Goal: Task Accomplishment & Management: Manage account settings

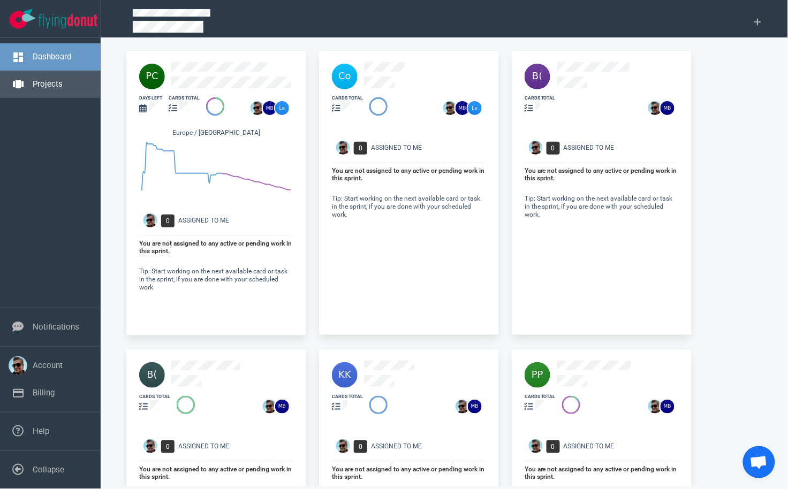
click at [42, 82] on link "Projects" at bounding box center [48, 84] width 30 height 10
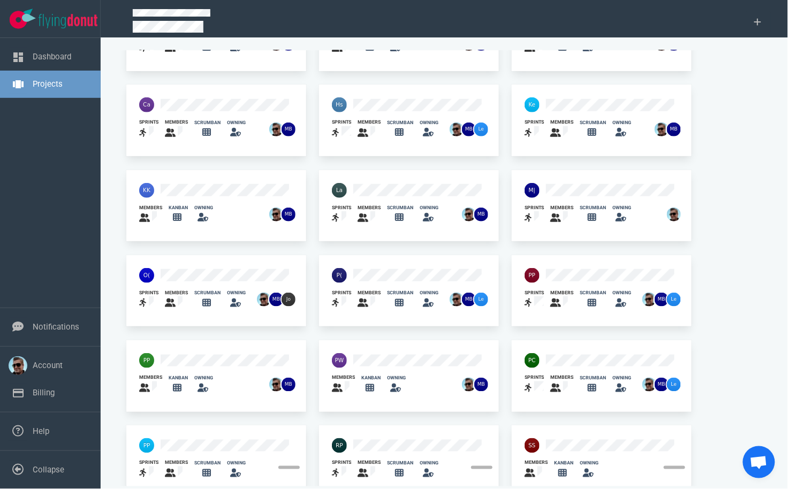
scroll to position [238, 0]
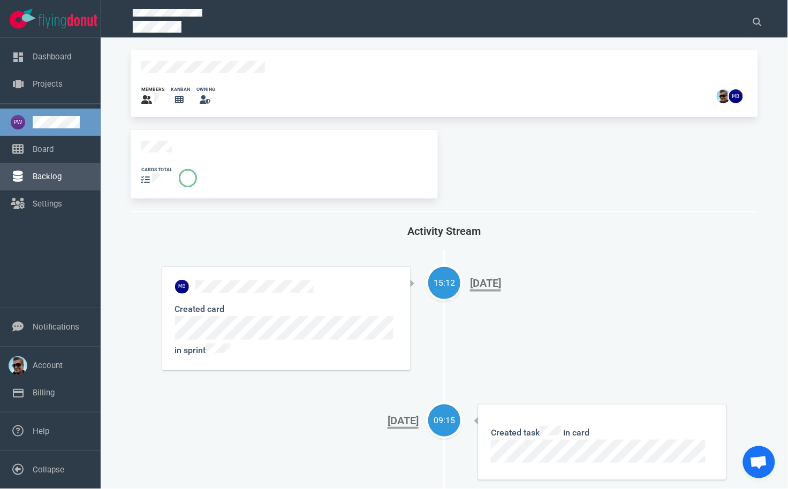
click at [37, 175] on link "Backlog" at bounding box center [47, 177] width 29 height 10
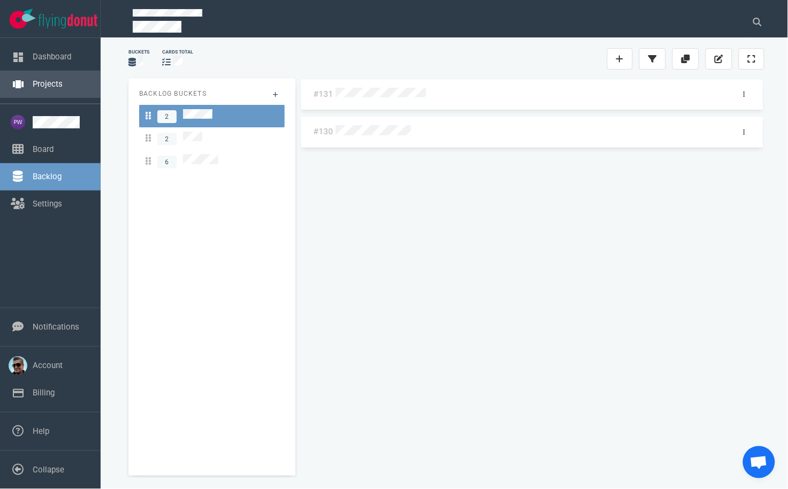
click at [56, 89] on link "Projects" at bounding box center [48, 84] width 30 height 10
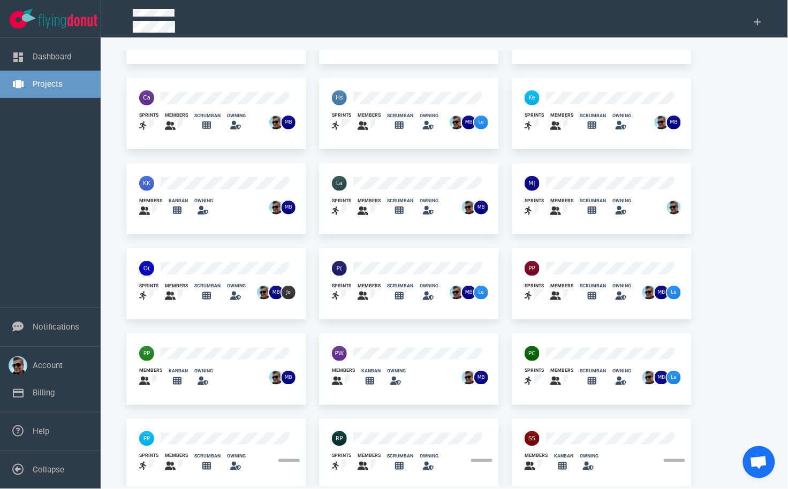
scroll to position [238, 0]
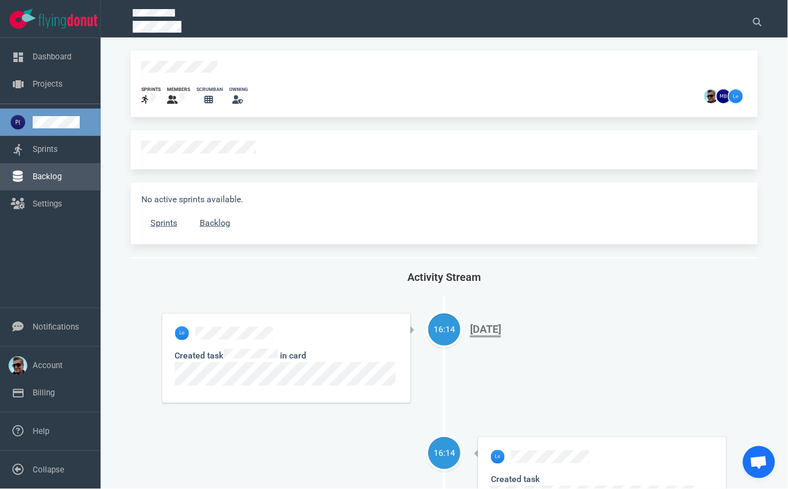
click at [37, 177] on link "Backlog" at bounding box center [47, 177] width 29 height 10
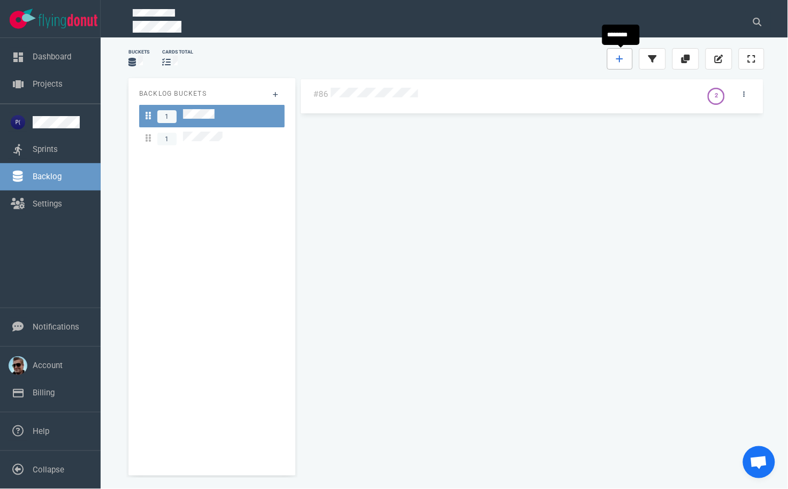
click at [627, 59] on link at bounding box center [620, 58] width 26 height 21
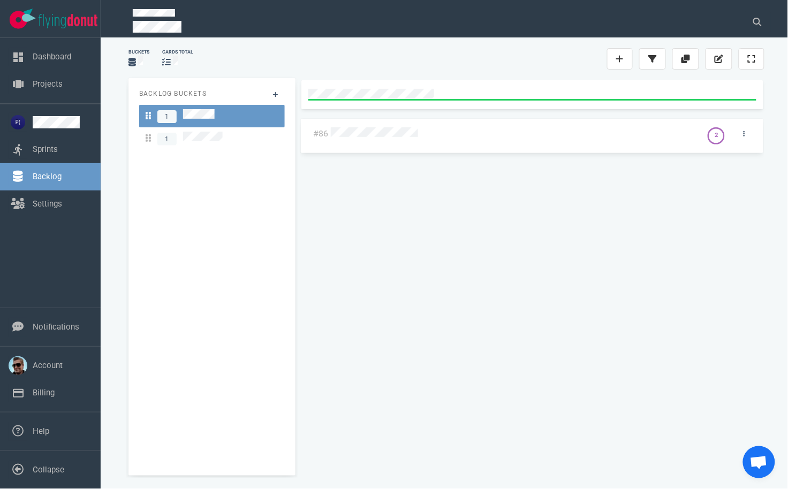
click at [399, 227] on div "#86 2" at bounding box center [532, 274] width 464 height 389
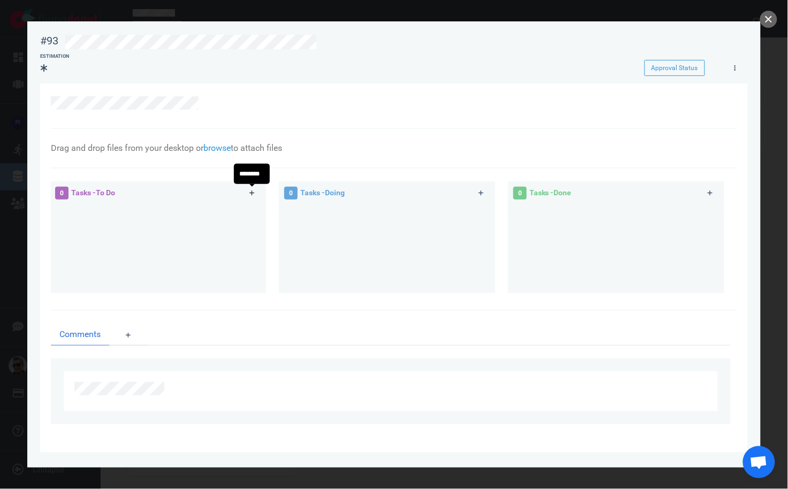
click at [250, 193] on icon at bounding box center [252, 193] width 6 height 6
click at [252, 193] on icon at bounding box center [251, 192] width 5 height 5
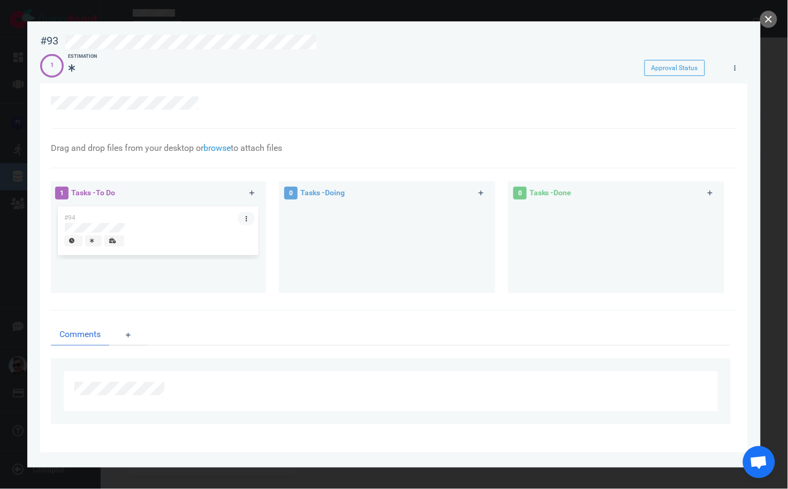
click at [245, 218] on link at bounding box center [246, 218] width 17 height 13
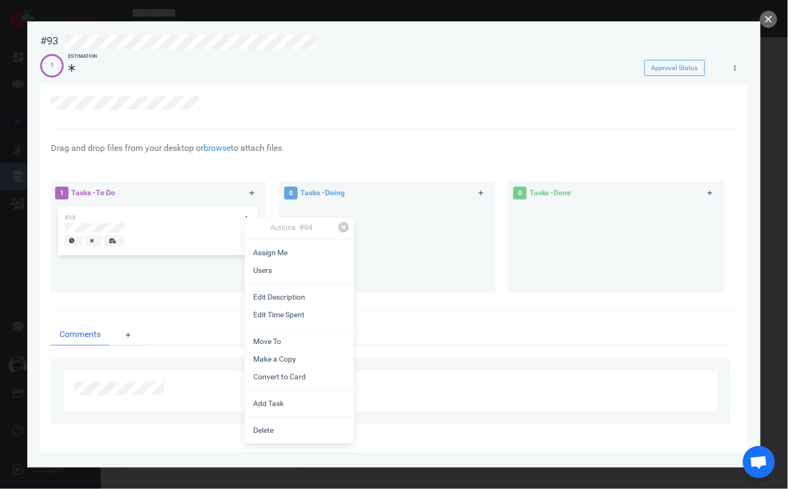
click at [303, 295] on link "Edit Description" at bounding box center [300, 297] width 110 height 18
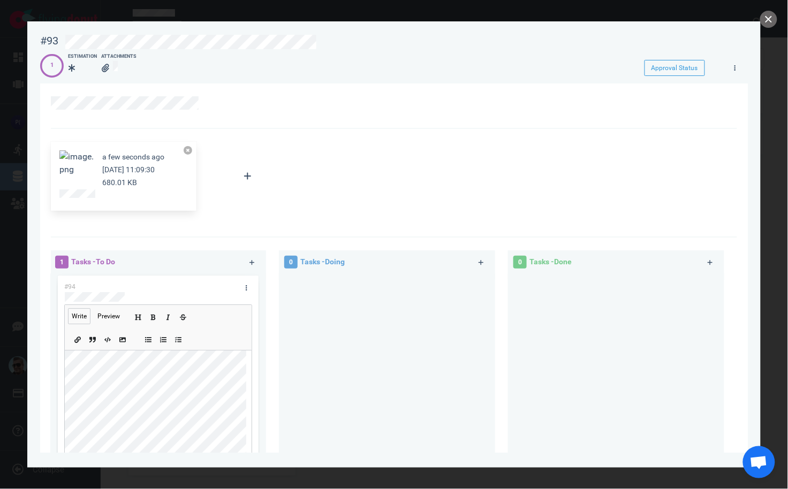
click at [190, 152] on button at bounding box center [188, 150] width 9 height 9
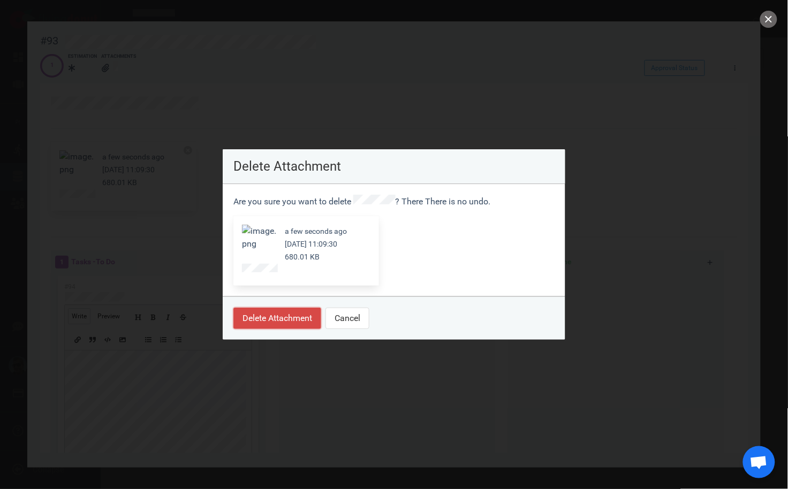
click at [279, 319] on button "Delete Attachment" at bounding box center [277, 318] width 88 height 21
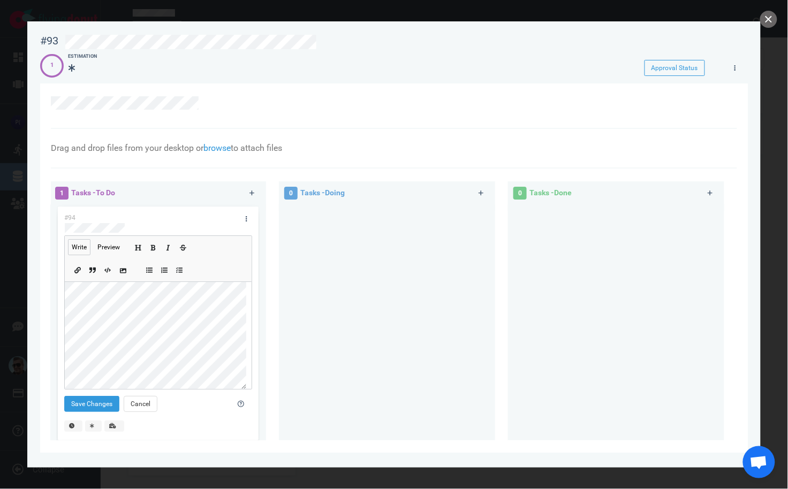
click at [121, 270] on icon "Add image" at bounding box center [123, 271] width 6 height 5
click at [214, 104] on div at bounding box center [388, 102] width 674 height 13
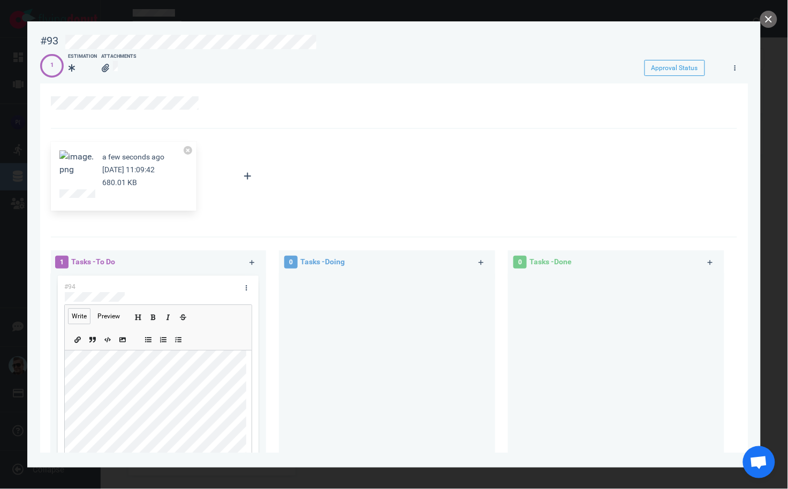
drag, startPoint x: 67, startPoint y: 163, endPoint x: 295, endPoint y: 128, distance: 230.5
click at [307, 120] on div at bounding box center [394, 105] width 686 height 45
click at [76, 170] on button "Zoom image" at bounding box center [76, 163] width 34 height 26
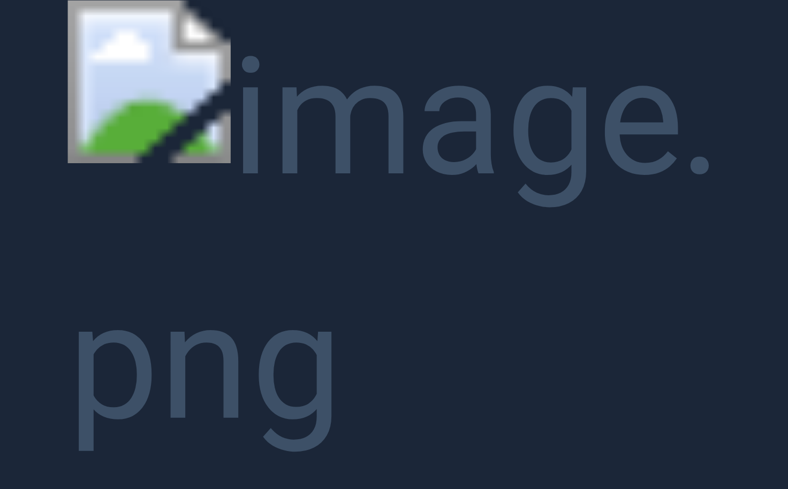
drag, startPoint x: 284, startPoint y: 179, endPoint x: 734, endPoint y: 59, distance: 466.3
click at [736, 57] on button "Unzoom image" at bounding box center [394, 244] width 788 height 489
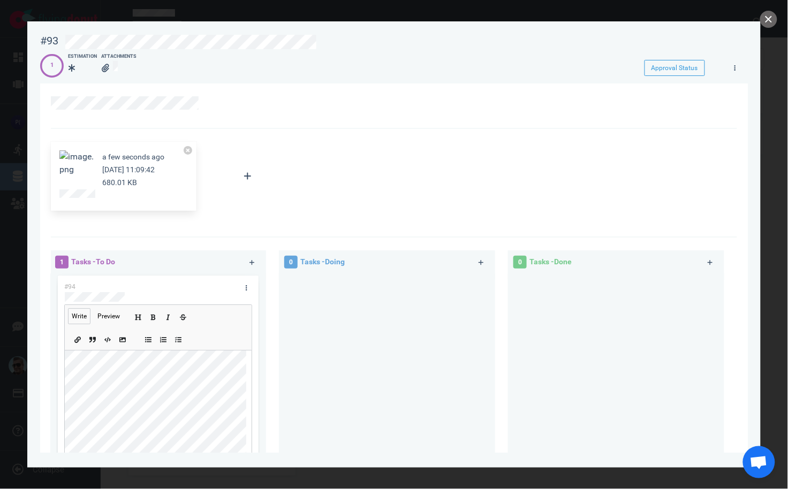
click at [67, 158] on button "Zoom image" at bounding box center [76, 163] width 34 height 26
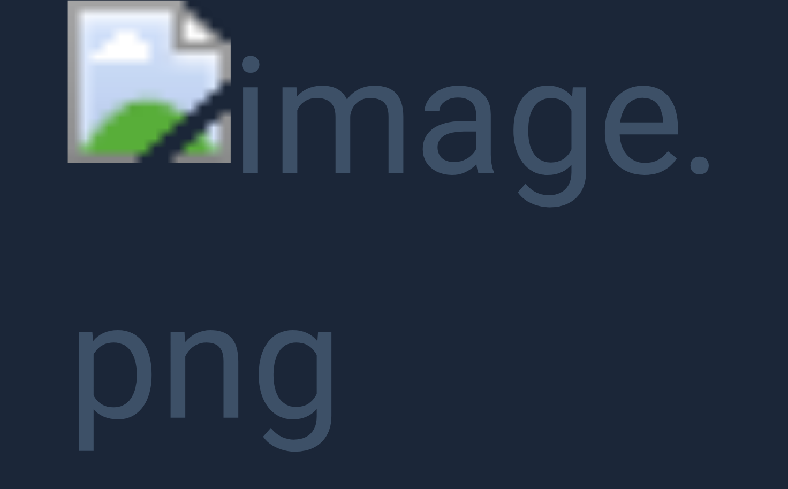
click at [22, 172] on button "Unzoom image" at bounding box center [394, 244] width 788 height 489
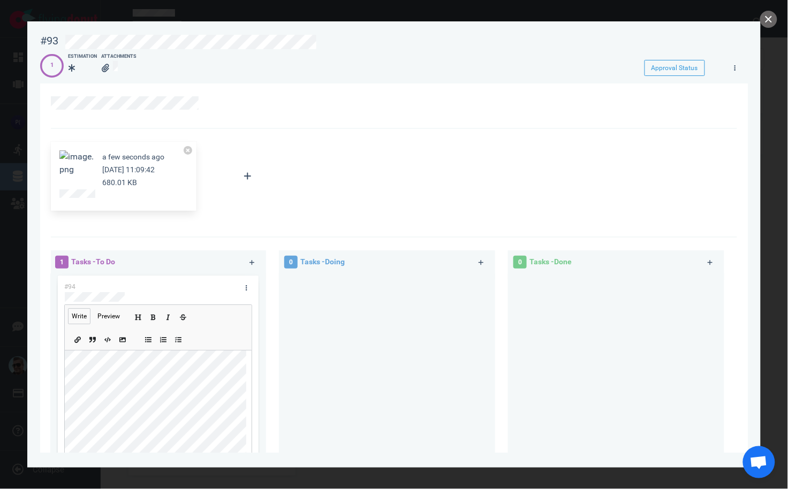
click at [73, 162] on button "Zoom image" at bounding box center [76, 163] width 34 height 26
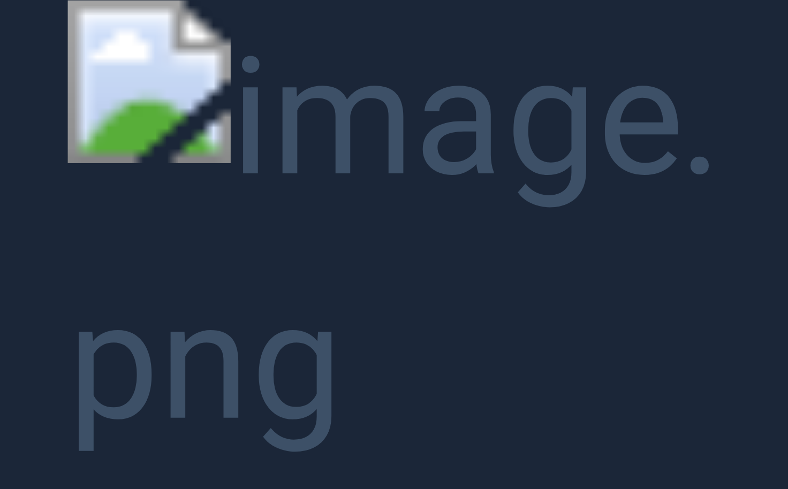
click at [29, 179] on button "Unzoom image" at bounding box center [394, 244] width 788 height 489
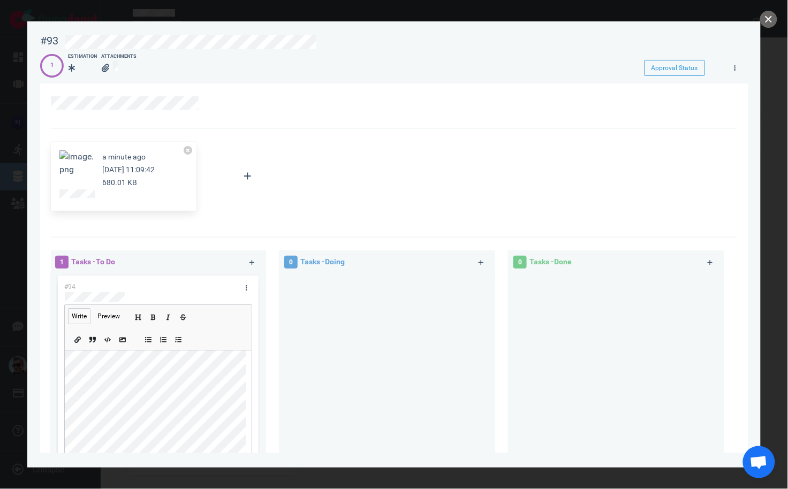
click at [74, 155] on button "Zoom image" at bounding box center [76, 163] width 34 height 26
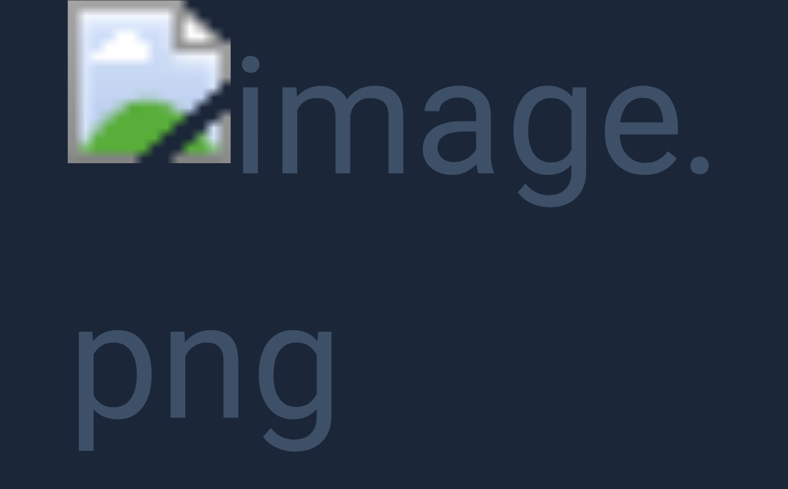
click at [54, 209] on button "Unzoom image" at bounding box center [394, 244] width 788 height 489
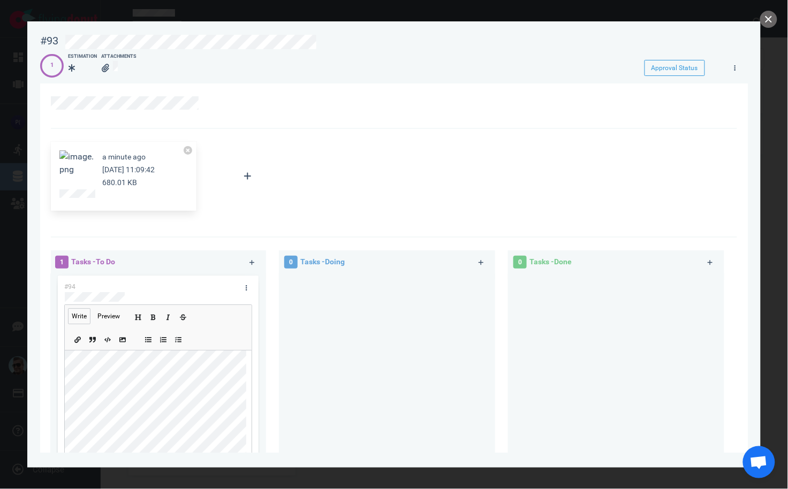
click at [82, 165] on button "Zoom image" at bounding box center [76, 163] width 34 height 26
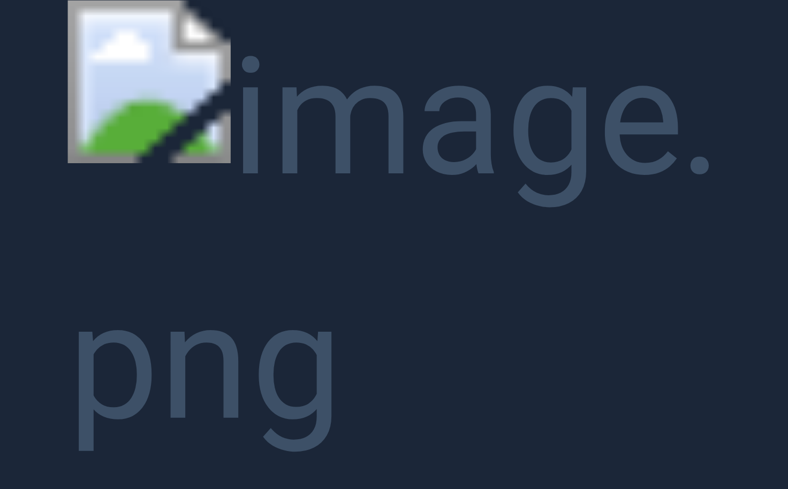
click at [0, 281] on button "Unzoom image" at bounding box center [394, 244] width 788 height 489
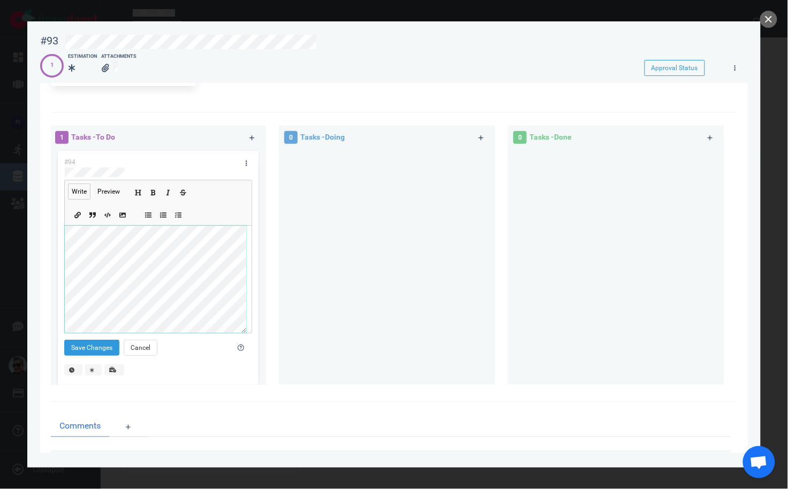
scroll to position [146, 0]
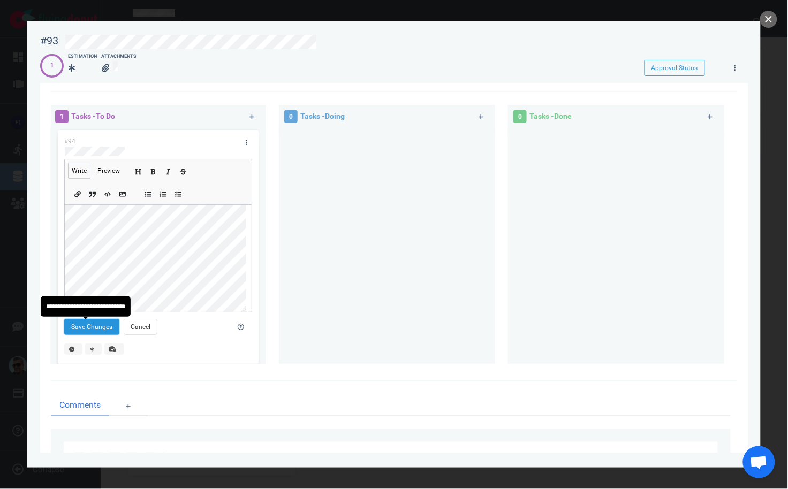
click at [90, 332] on button "Save Changes" at bounding box center [91, 327] width 55 height 16
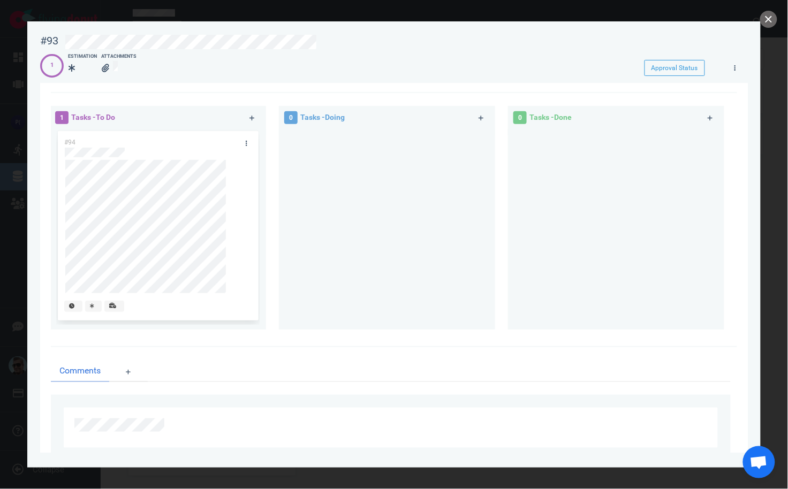
scroll to position [177, 0]
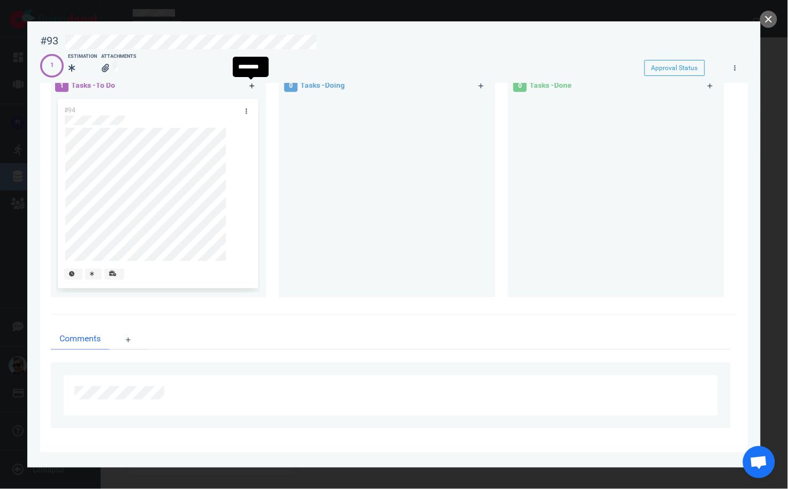
click at [251, 86] on icon at bounding box center [251, 85] width 5 height 5
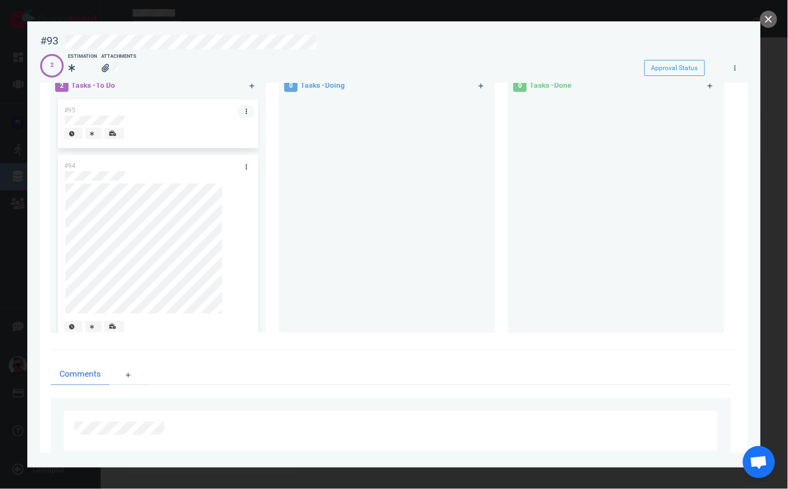
click at [241, 108] on link at bounding box center [246, 111] width 17 height 13
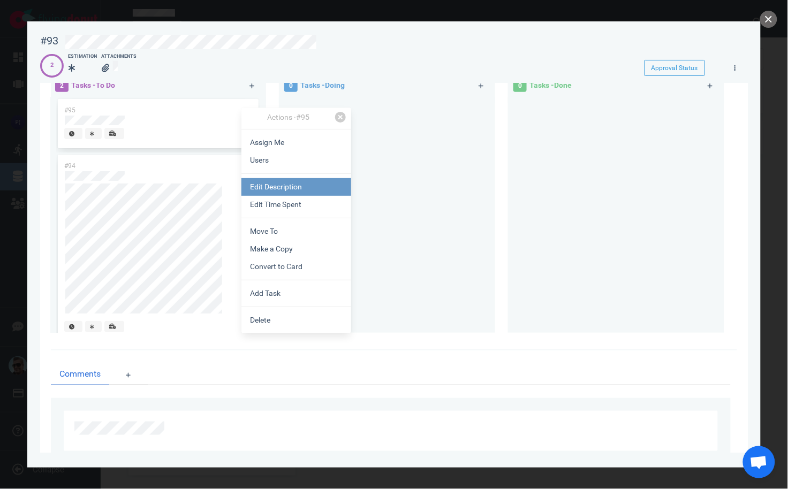
click at [292, 193] on link "Edit Description" at bounding box center [296, 187] width 110 height 18
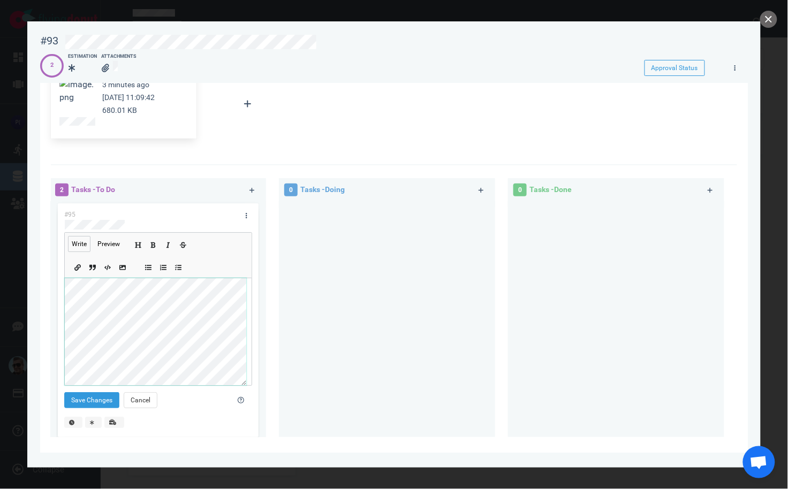
scroll to position [30, 0]
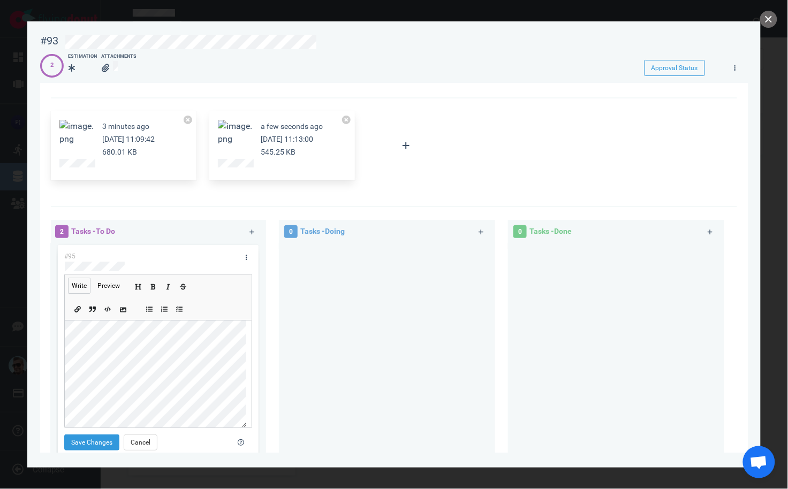
click at [125, 304] on button "Add image" at bounding box center [123, 308] width 12 height 12
click at [98, 440] on button "Save Changes" at bounding box center [91, 442] width 55 height 16
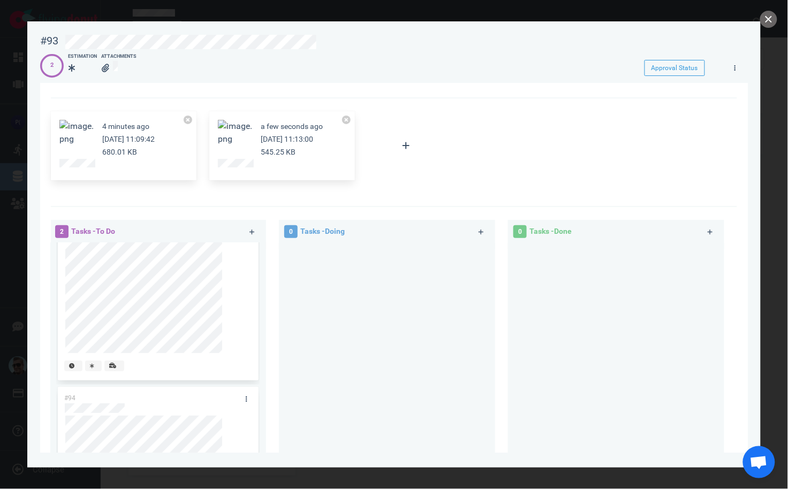
scroll to position [0, 0]
click at [233, 284] on link at bounding box center [232, 280] width 17 height 13
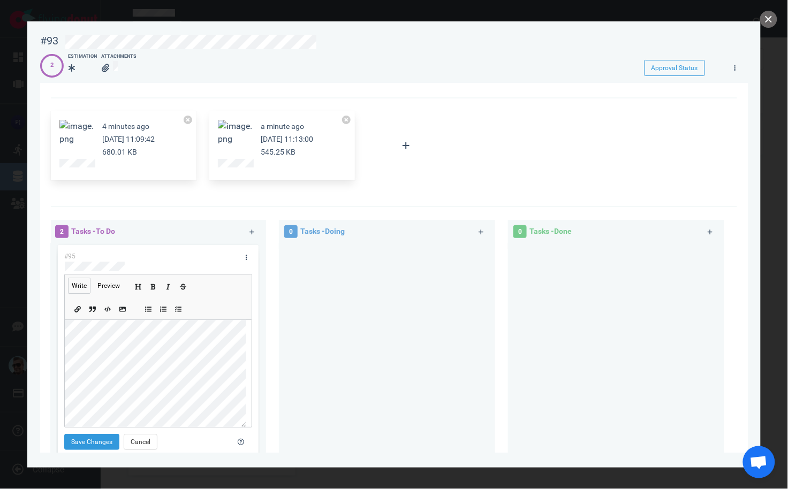
click at [64, 380] on div "Write Preview" at bounding box center [157, 351] width 187 height 154
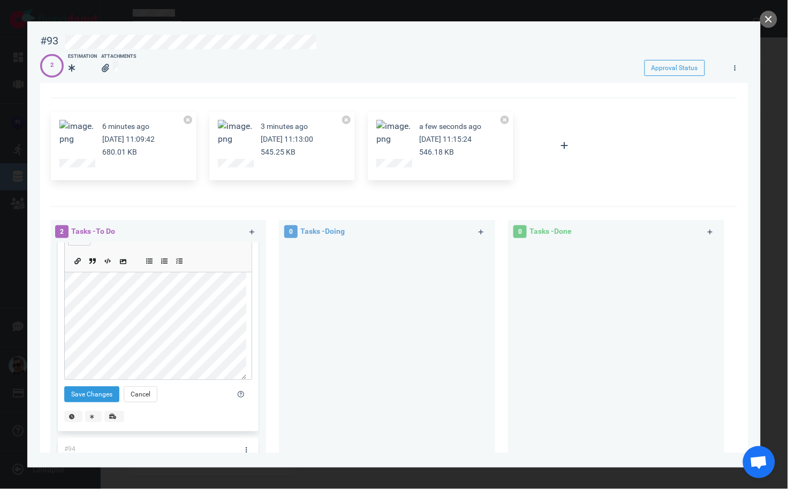
click at [124, 263] on icon "Add image" at bounding box center [123, 261] width 6 height 6
click at [108, 394] on button "Save Changes" at bounding box center [91, 394] width 55 height 16
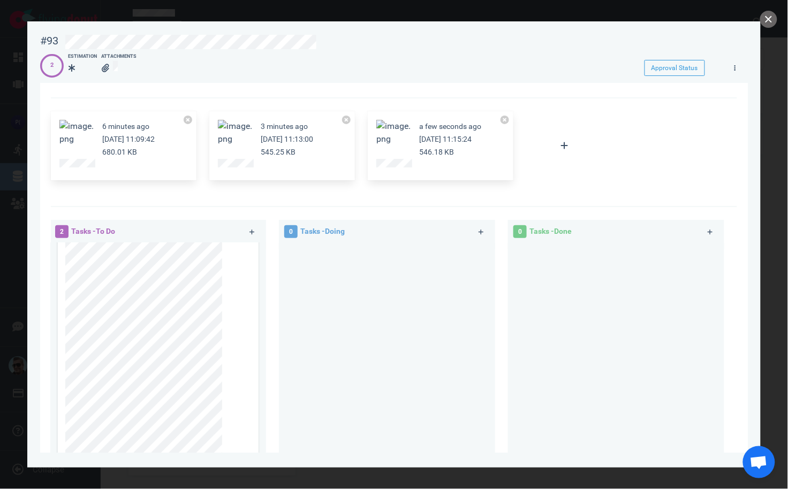
scroll to position [0, 0]
click at [231, 284] on icon at bounding box center [233, 281] width 6 height 6
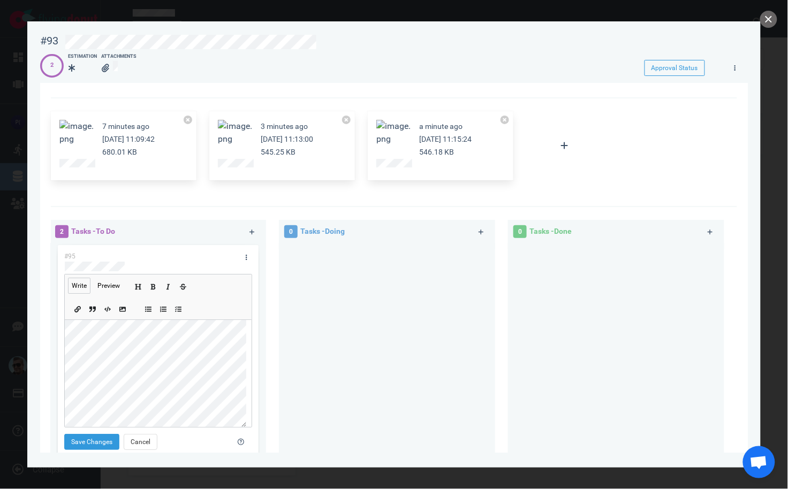
click at [57, 351] on div "#95 Write Preview Save Changes Cancel" at bounding box center [157, 363] width 203 height 240
click at [51, 381] on div "#95 Write Preview Save Changes Cancel #94" at bounding box center [158, 361] width 216 height 236
click at [94, 440] on button "Save Changes" at bounding box center [91, 442] width 55 height 16
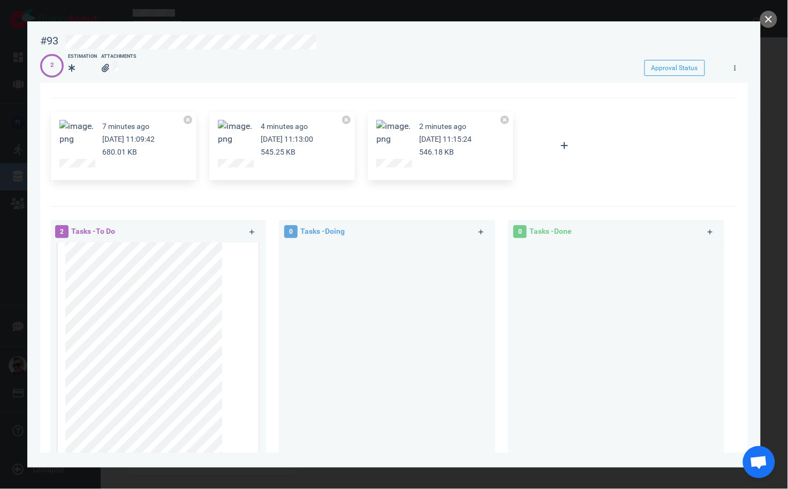
scroll to position [48, 0]
click at [62, 129] on button "Zoom image" at bounding box center [76, 133] width 34 height 26
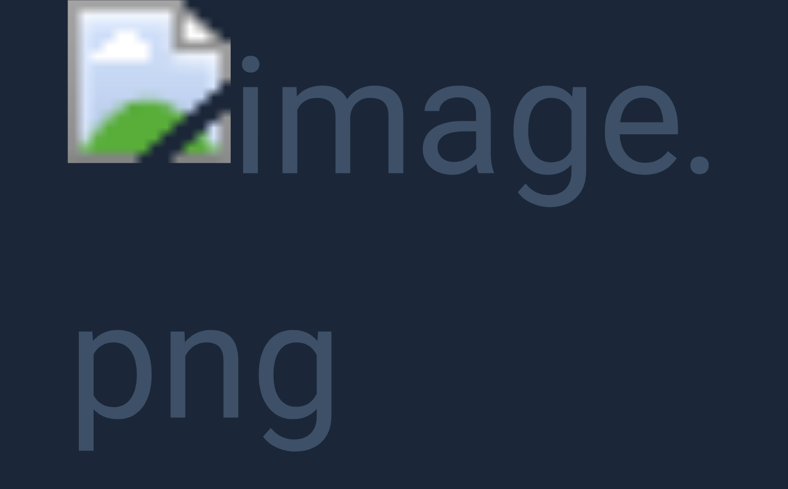
click at [66, 133] on button "Unzoom image" at bounding box center [394, 244] width 788 height 489
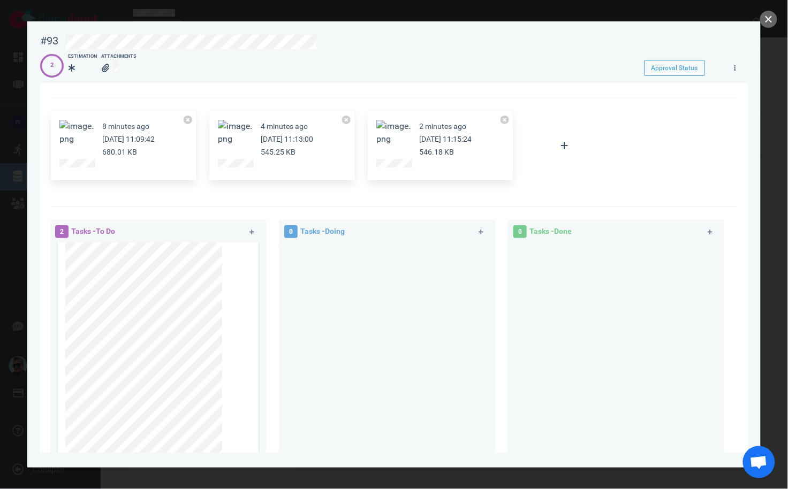
click at [216, 134] on div "4 minutes ago [DATE] 11:13:00 545.25 KB" at bounding box center [282, 146] width 146 height 70
click at [231, 134] on button "Zoom image" at bounding box center [235, 133] width 34 height 26
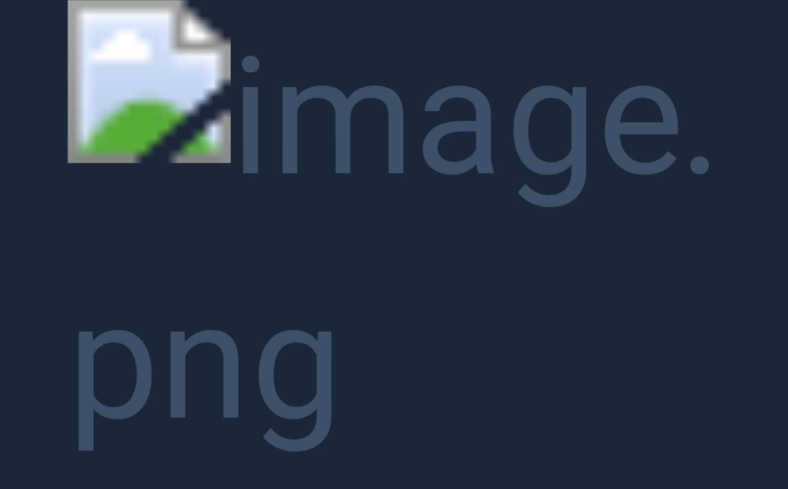
click at [28, 206] on button "Unzoom image" at bounding box center [394, 244] width 788 height 489
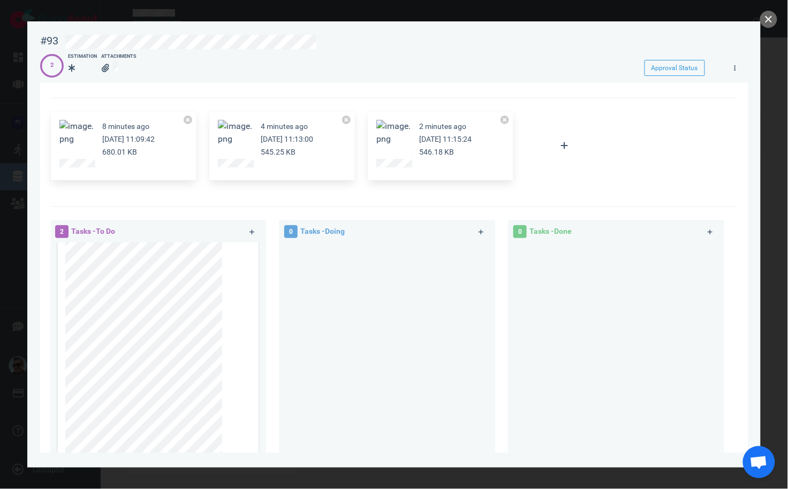
scroll to position [146, 0]
click at [383, 128] on button "Zoom image" at bounding box center [393, 133] width 34 height 26
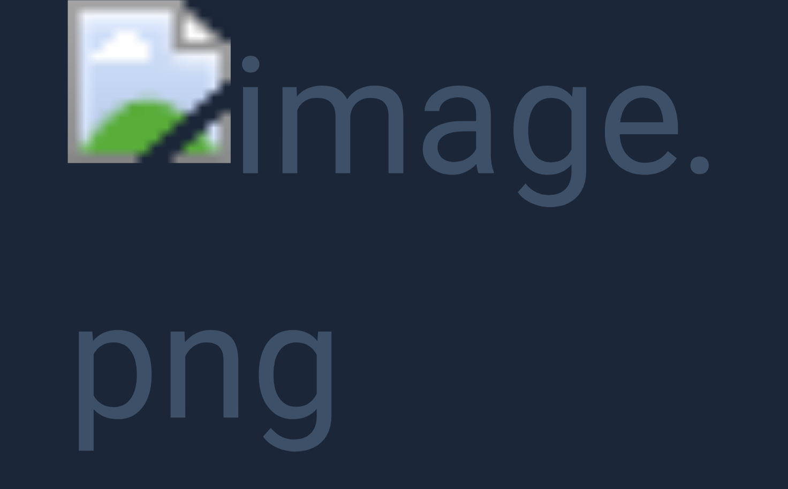
click at [47, 219] on button "Unzoom image" at bounding box center [394, 244] width 788 height 489
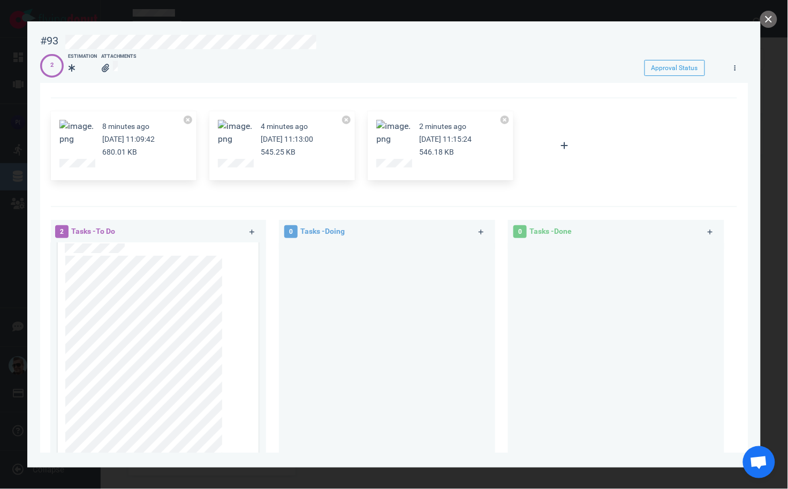
scroll to position [0, 0]
click at [232, 281] on icon at bounding box center [233, 281] width 6 height 6
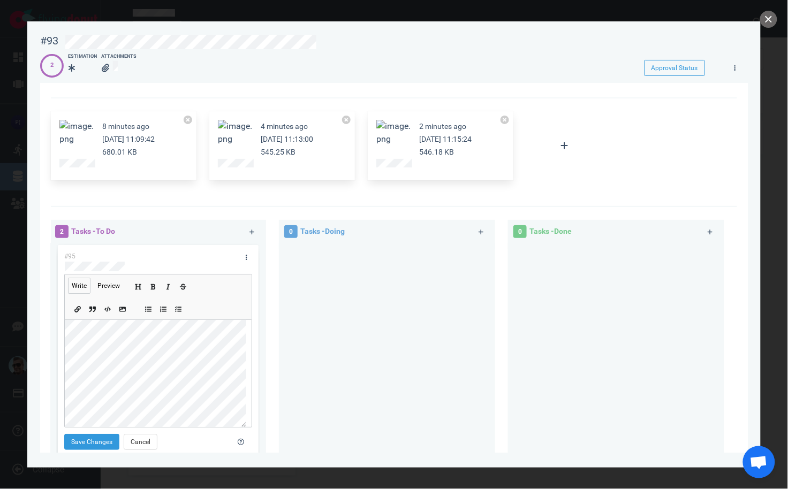
scroll to position [135, 0]
click at [108, 438] on button "Save Changes" at bounding box center [91, 442] width 55 height 16
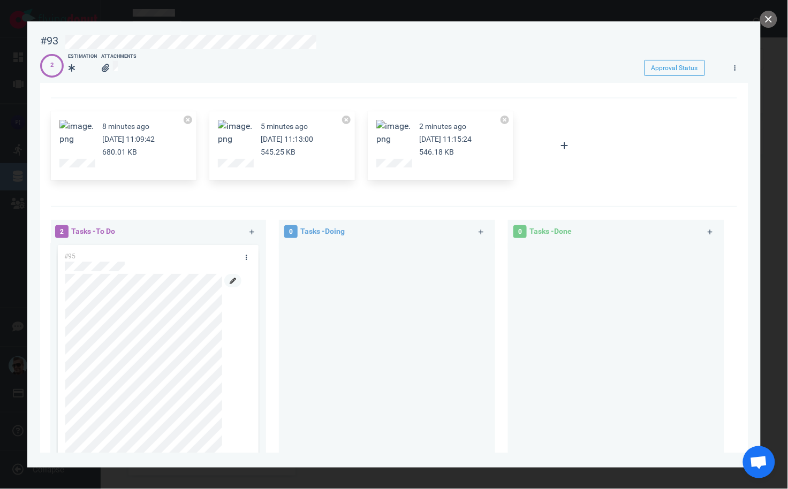
click at [232, 282] on icon at bounding box center [233, 281] width 6 height 6
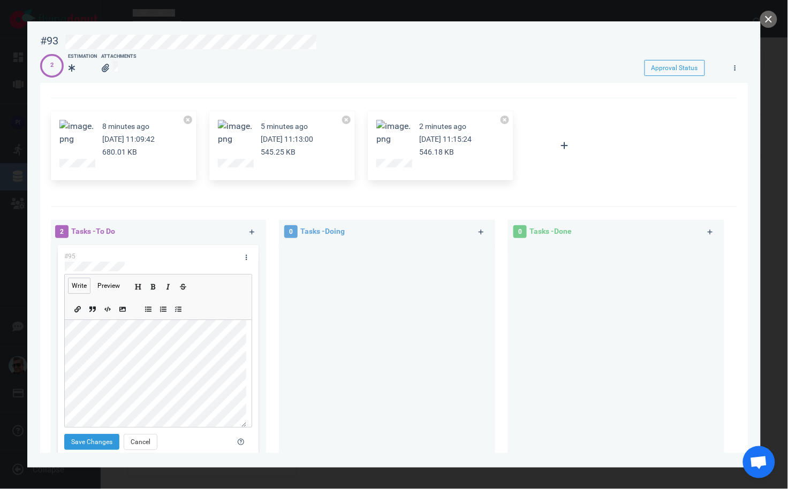
click at [63, 361] on div "#95 Write Preview Save Changes Cancel" at bounding box center [158, 362] width 200 height 234
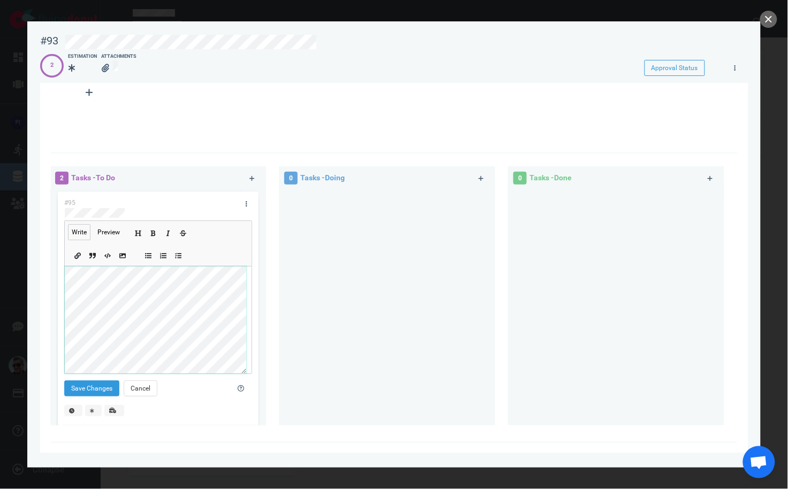
scroll to position [177, 0]
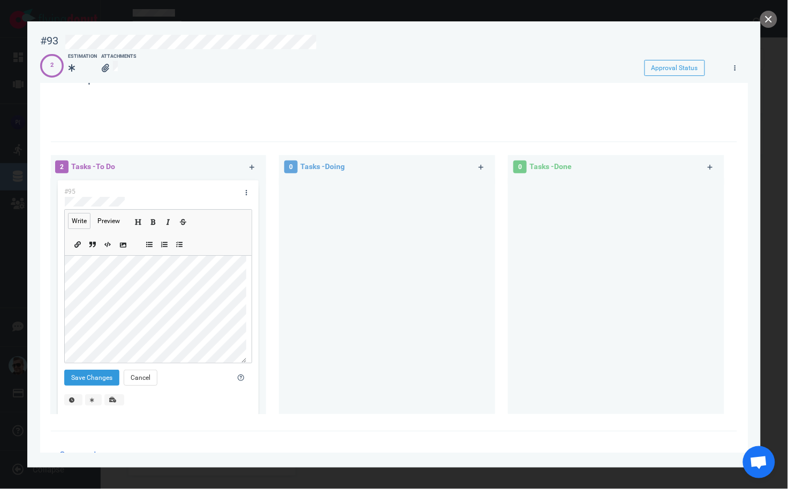
click at [125, 243] on icon "Add image" at bounding box center [123, 245] width 6 height 6
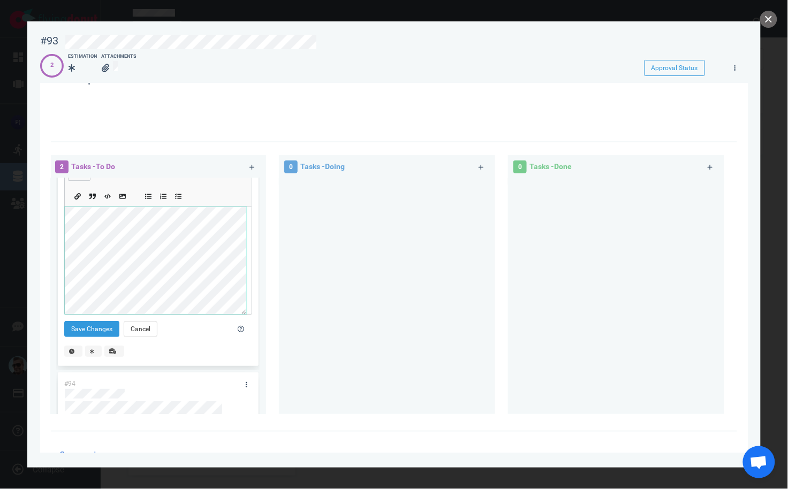
scroll to position [241, 0]
click at [101, 328] on button "Save Changes" at bounding box center [91, 329] width 55 height 16
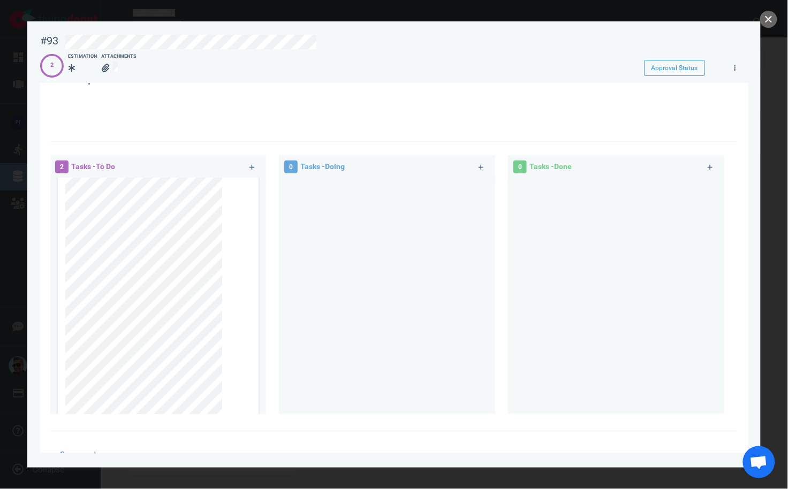
scroll to position [0, 0]
click at [230, 218] on icon at bounding box center [233, 217] width 6 height 6
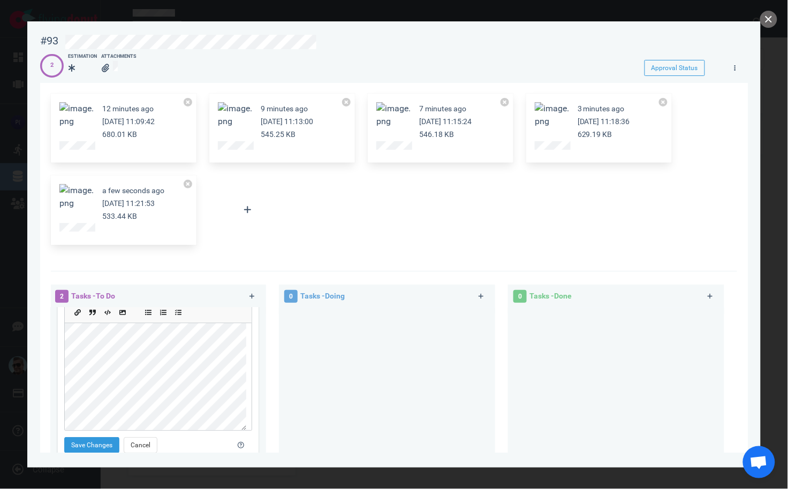
scroll to position [97, 0]
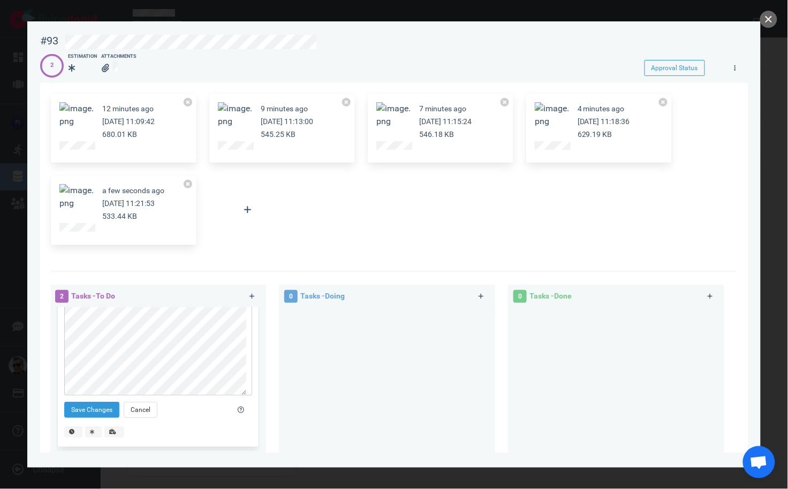
drag, startPoint x: 260, startPoint y: 376, endPoint x: 264, endPoint y: 348, distance: 28.1
click at [264, 347] on div "#95 Write Preview Save Changes Cancel #94" at bounding box center [158, 426] width 216 height 236
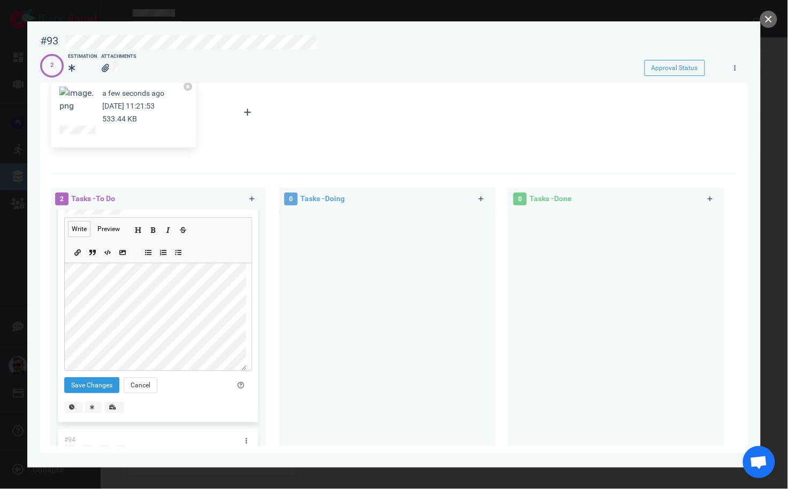
scroll to position [0, 0]
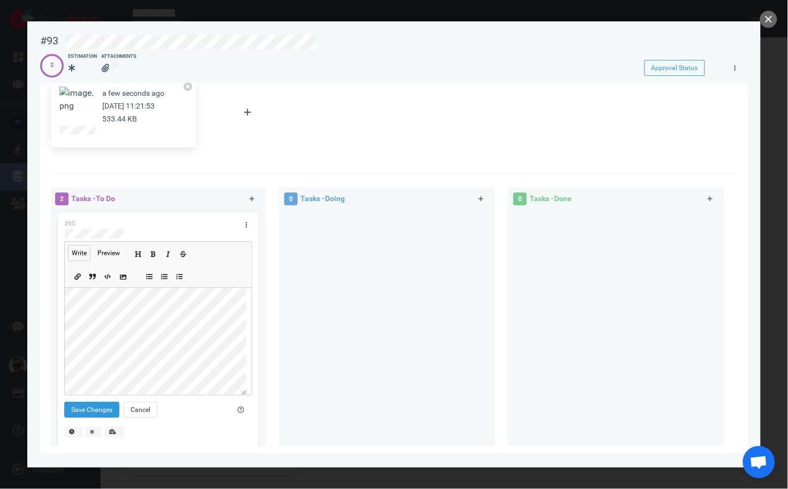
click at [121, 275] on icon "Add image" at bounding box center [123, 277] width 6 height 6
click at [99, 407] on button "Save Changes" at bounding box center [91, 409] width 55 height 16
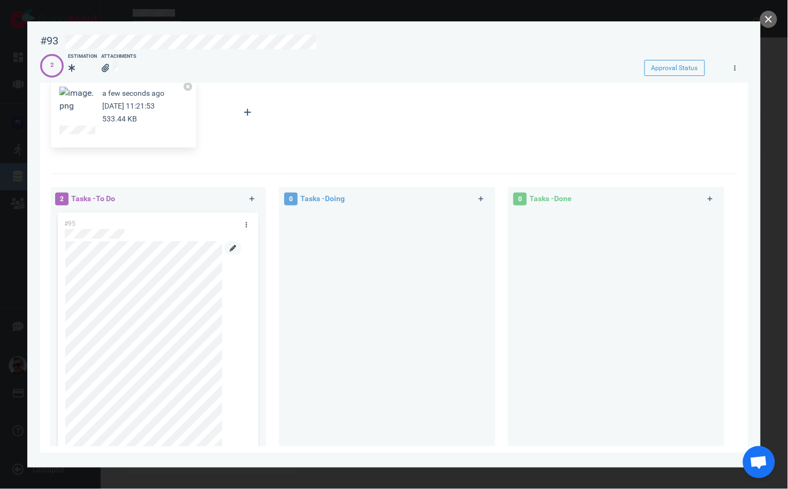
click at [234, 252] on link at bounding box center [232, 247] width 17 height 13
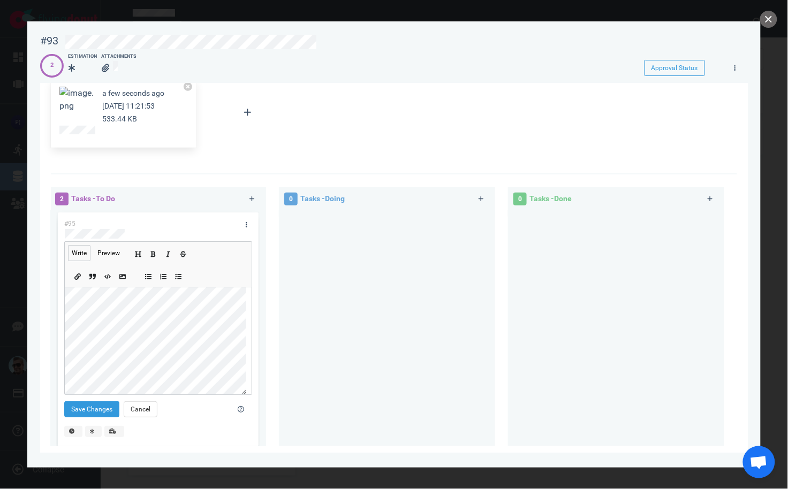
scroll to position [48, 0]
click at [91, 401] on div "Save Changes Cancel" at bounding box center [141, 409] width 166 height 29
click at [93, 404] on button "Save Changes" at bounding box center [91, 409] width 55 height 16
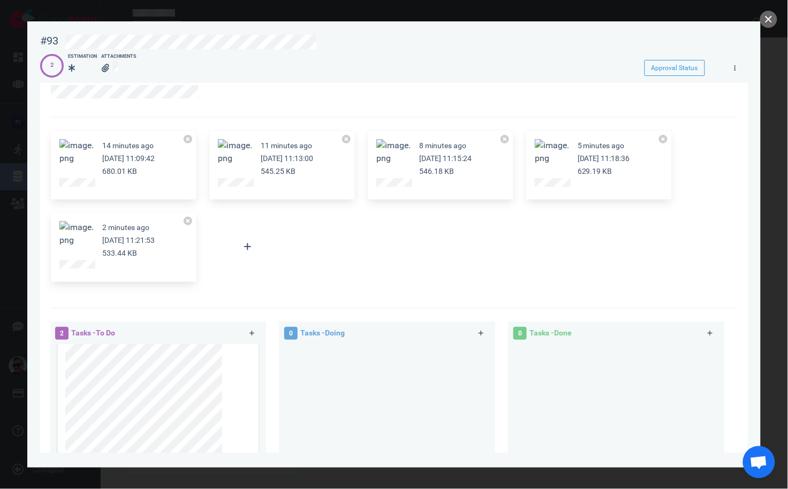
scroll to position [0, 0]
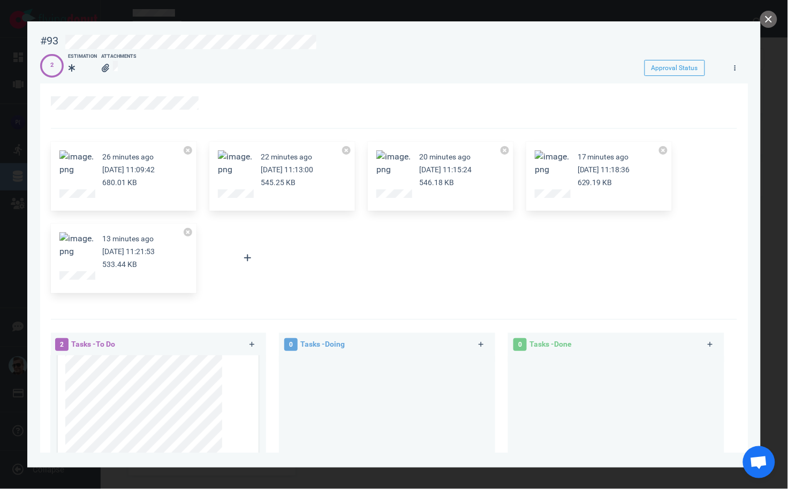
click at [761, 14] on div at bounding box center [394, 244] width 788 height 489
click at [770, 18] on button "close" at bounding box center [768, 19] width 17 height 17
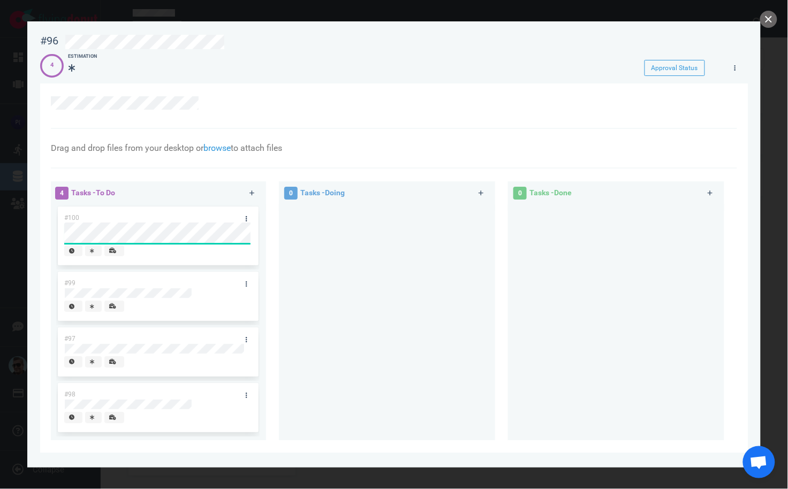
click at [251, 239] on div "#100" at bounding box center [158, 236] width 200 height 59
click at [308, 254] on div "4 Tasks - To Do #100 #99 #97 #98 0 Tasks - Doing 0 Tasks - Done" at bounding box center [390, 313] width 692 height 276
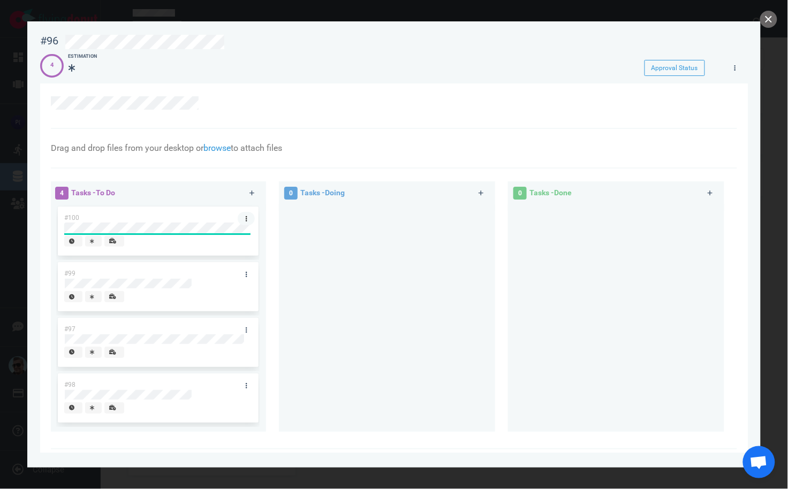
click at [242, 216] on link at bounding box center [246, 218] width 17 height 13
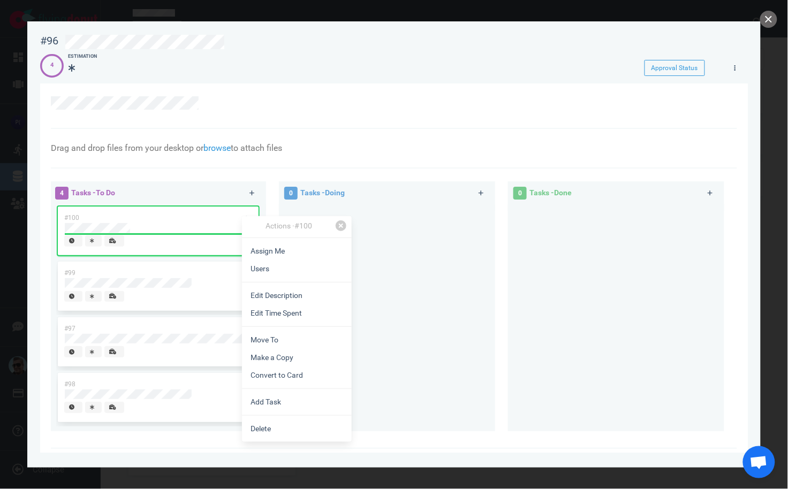
click at [293, 293] on link "Edit Description" at bounding box center [297, 296] width 110 height 18
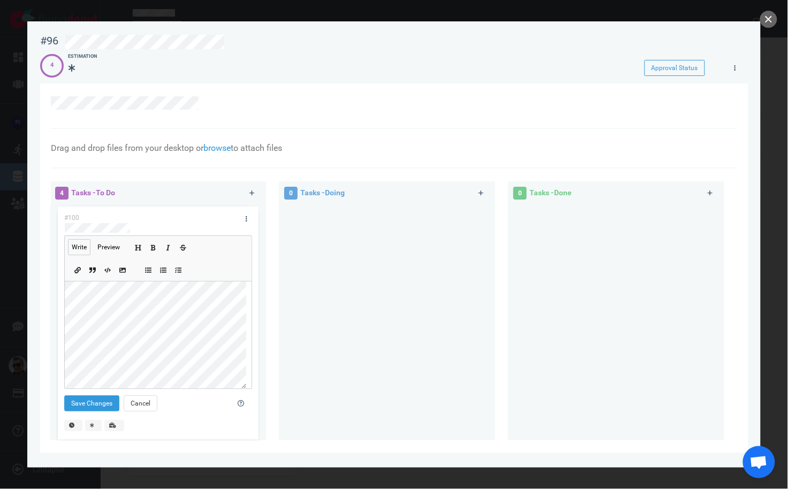
scroll to position [48, 0]
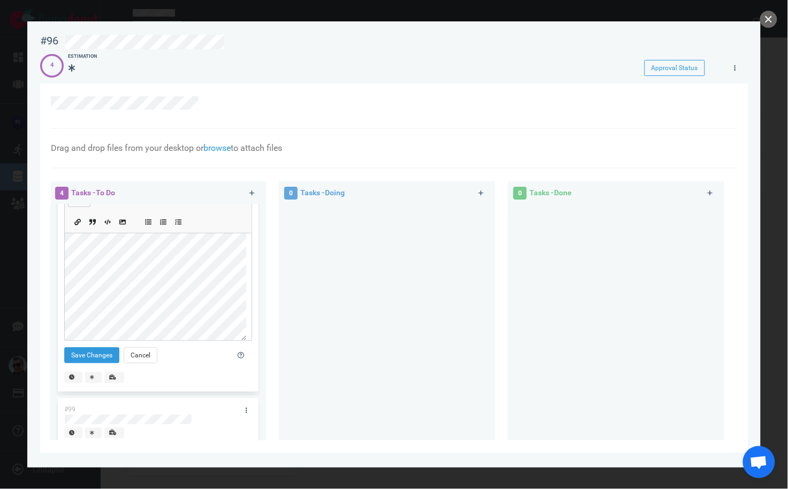
click at [57, 324] on div "#100 Write Preview Save Changes Cancel" at bounding box center [157, 276] width 203 height 240
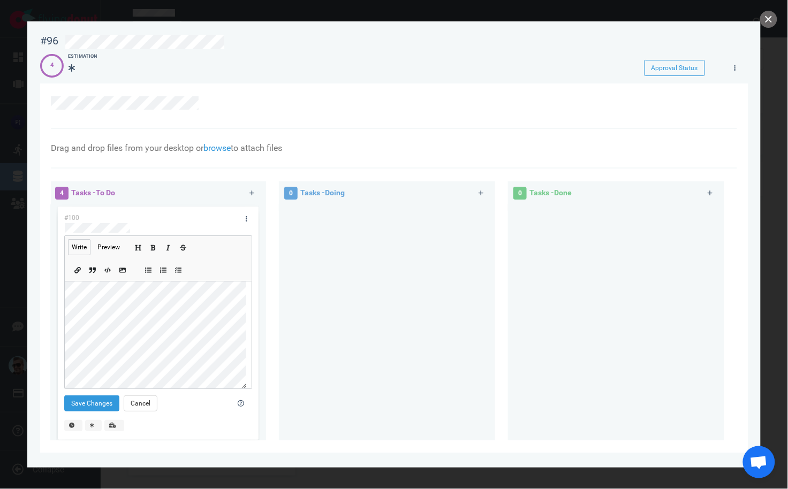
scroll to position [115, 0]
click at [97, 404] on button "Save Changes" at bounding box center [91, 403] width 55 height 16
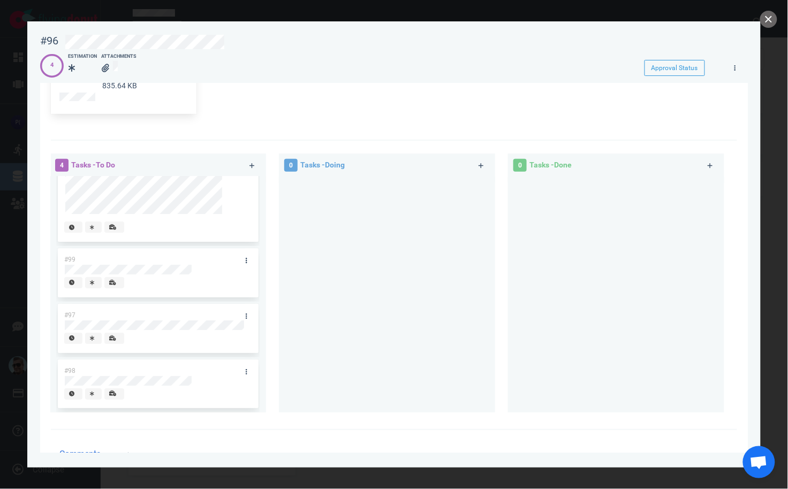
scroll to position [0, 0]
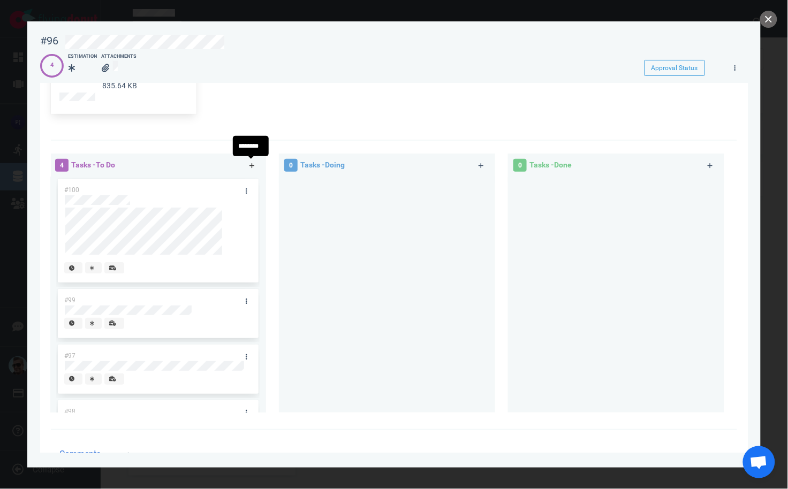
click at [249, 166] on icon at bounding box center [252, 166] width 6 height 6
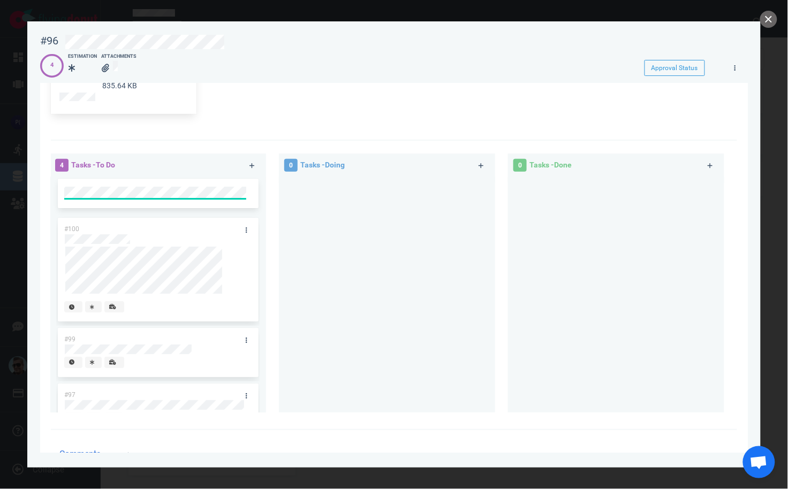
click at [294, 184] on div at bounding box center [386, 290] width 203 height 227
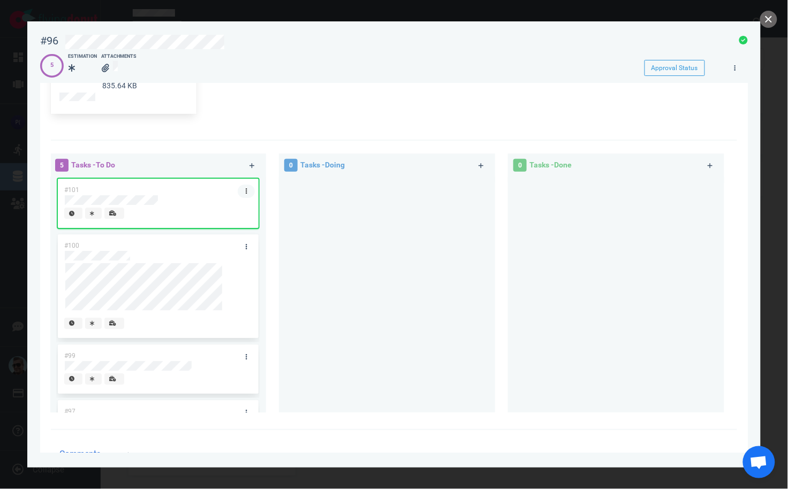
click at [245, 188] on link at bounding box center [246, 191] width 17 height 13
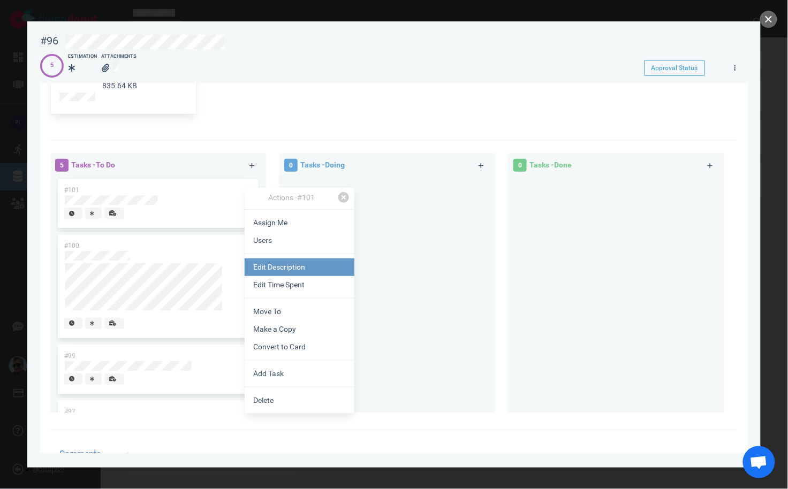
click at [279, 269] on link "Edit Description" at bounding box center [300, 267] width 110 height 18
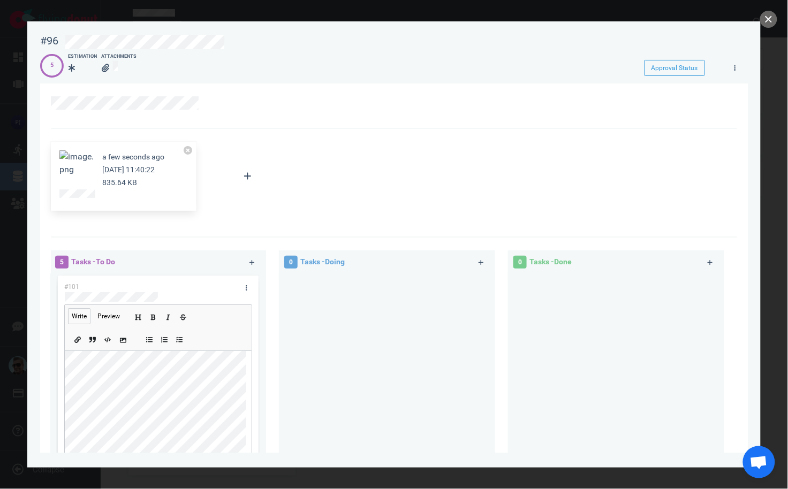
click at [122, 342] on icon "Add image" at bounding box center [123, 340] width 6 height 6
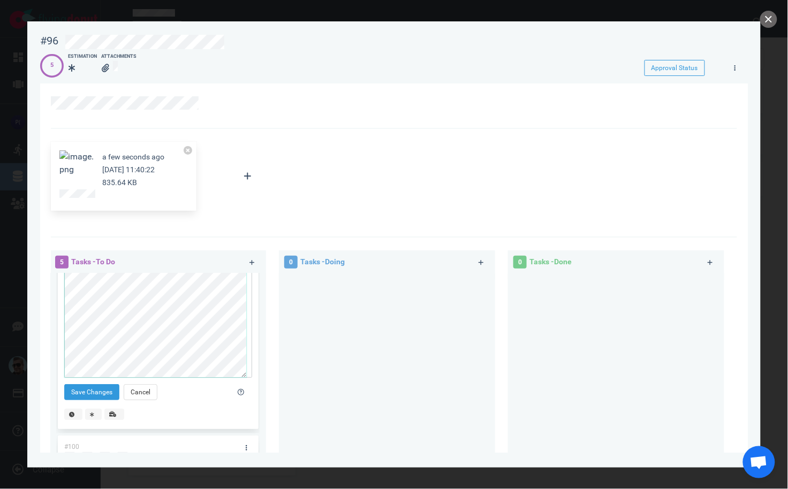
scroll to position [97, 0]
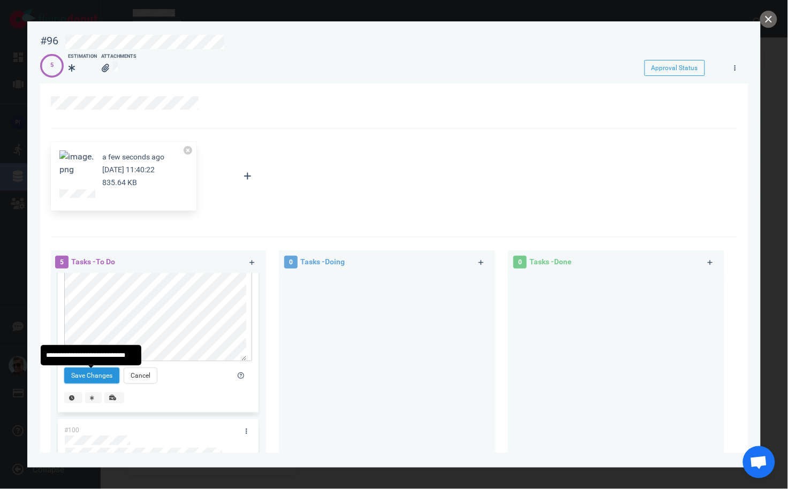
click at [104, 376] on button "Save Changes" at bounding box center [91, 376] width 55 height 16
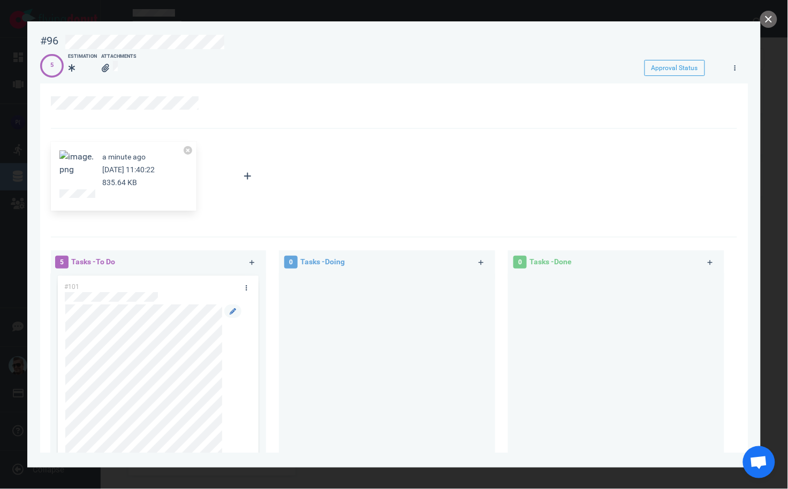
scroll to position [48, 0]
click at [765, 19] on button "close" at bounding box center [768, 19] width 17 height 17
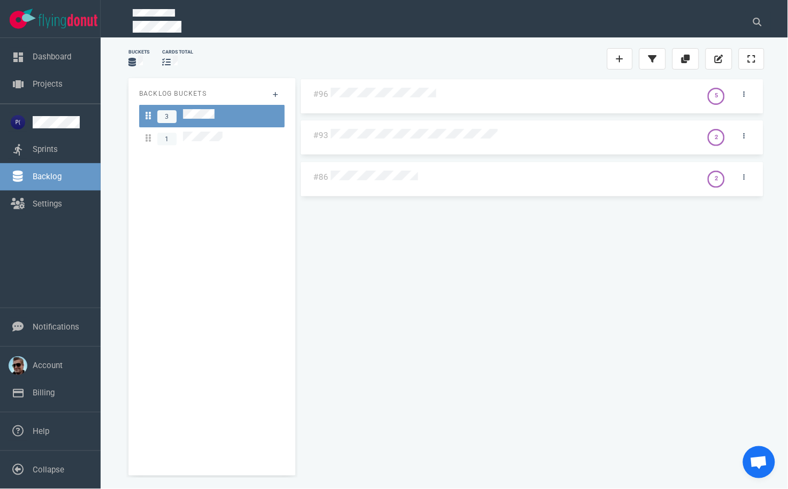
click at [433, 224] on div "#96 5 #93 2 #86 2" at bounding box center [532, 272] width 464 height 389
